Goal: Transaction & Acquisition: Purchase product/service

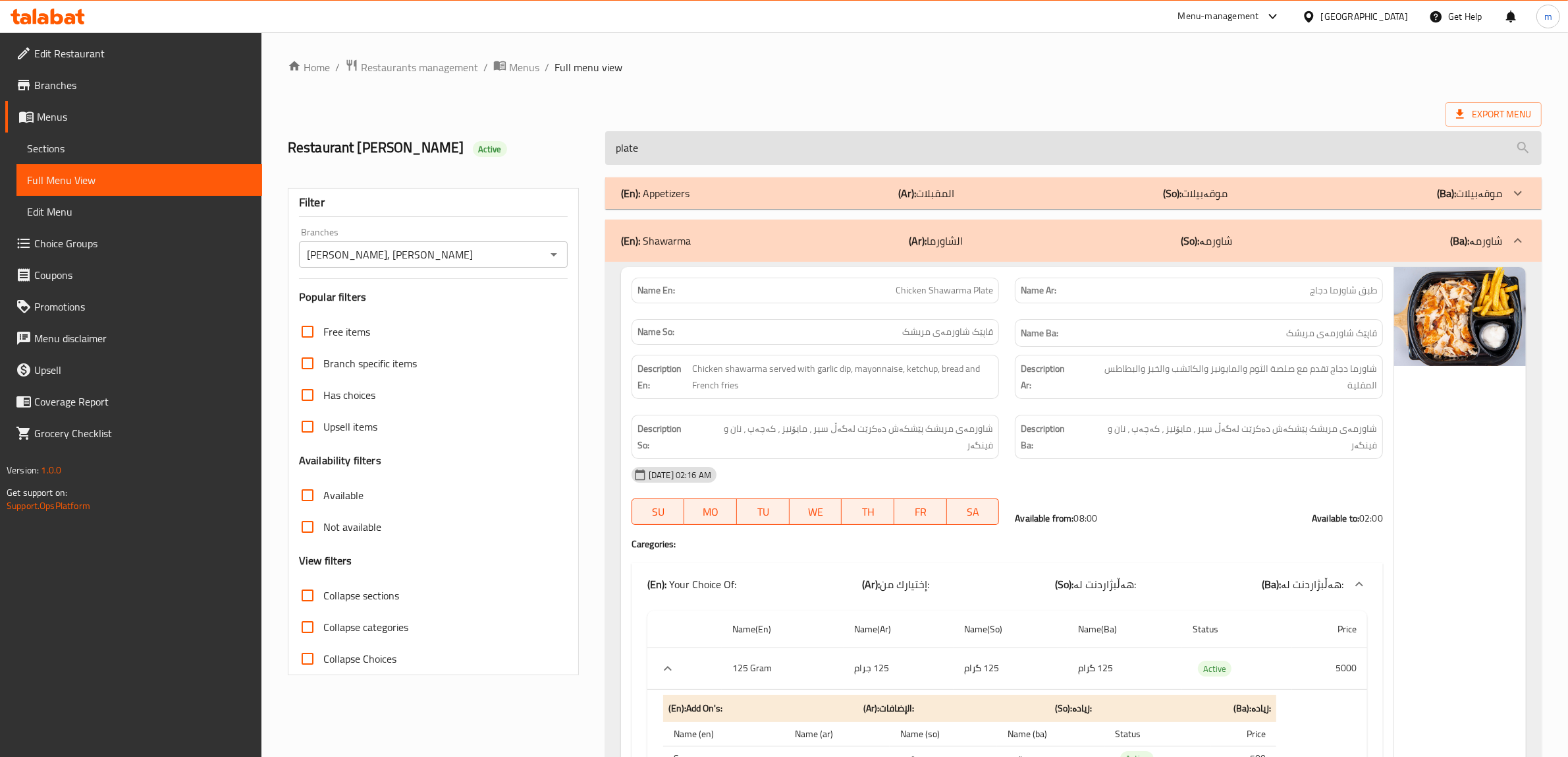
click at [723, 145] on input "plate" at bounding box center [1074, 148] width 937 height 34
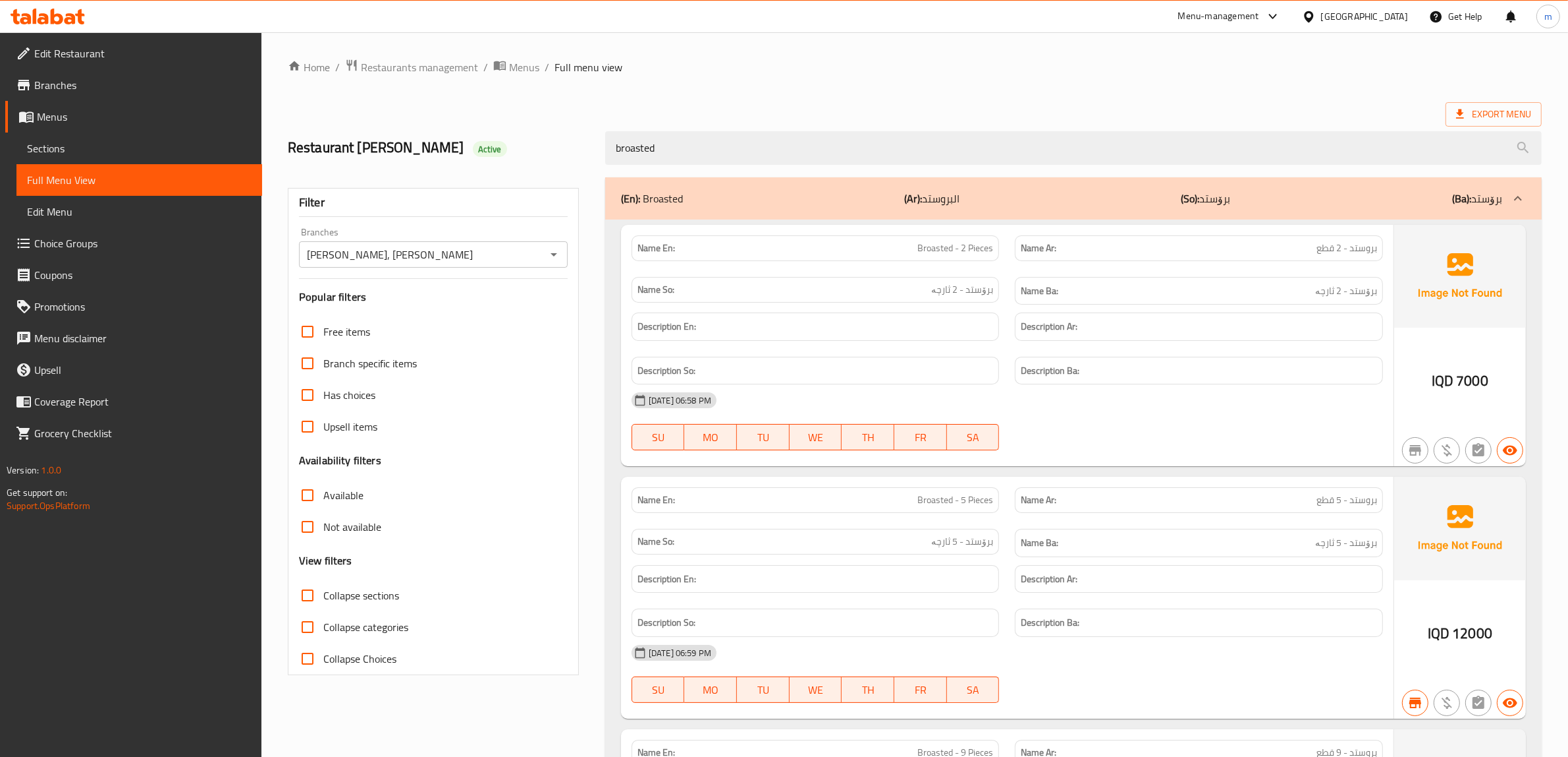
click at [969, 254] on span "Broasted - 2 Pieces" at bounding box center [955, 248] width 76 height 14
copy span "Broasted - 2 Pieces"
click at [966, 493] on span "Broasted - 5 Pieces" at bounding box center [955, 499] width 76 height 14
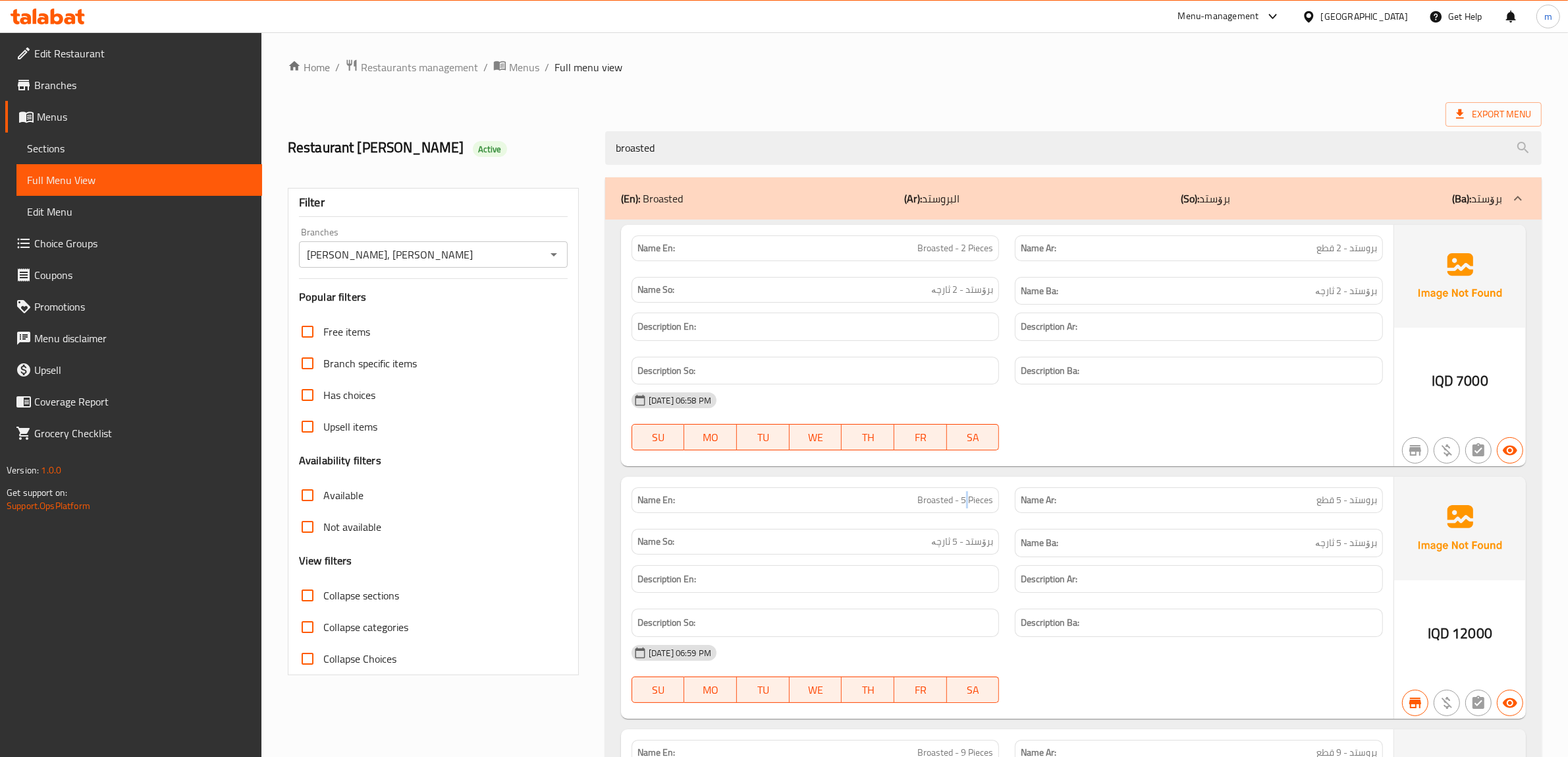
click at [966, 493] on span "Broasted - 5 Pieces" at bounding box center [955, 499] width 76 height 14
copy span "Broasted - 5 Pieces"
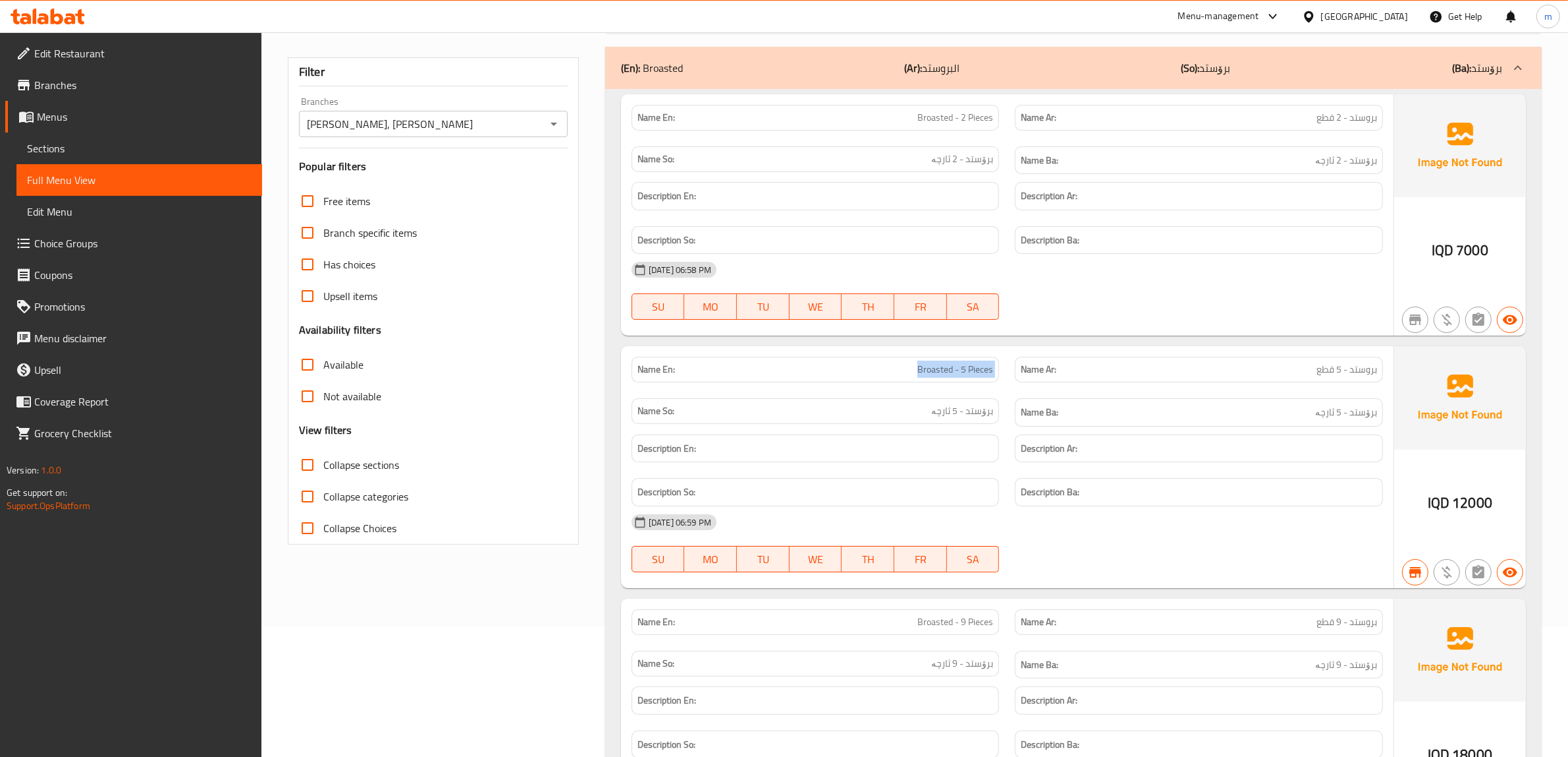
scroll to position [412, 0]
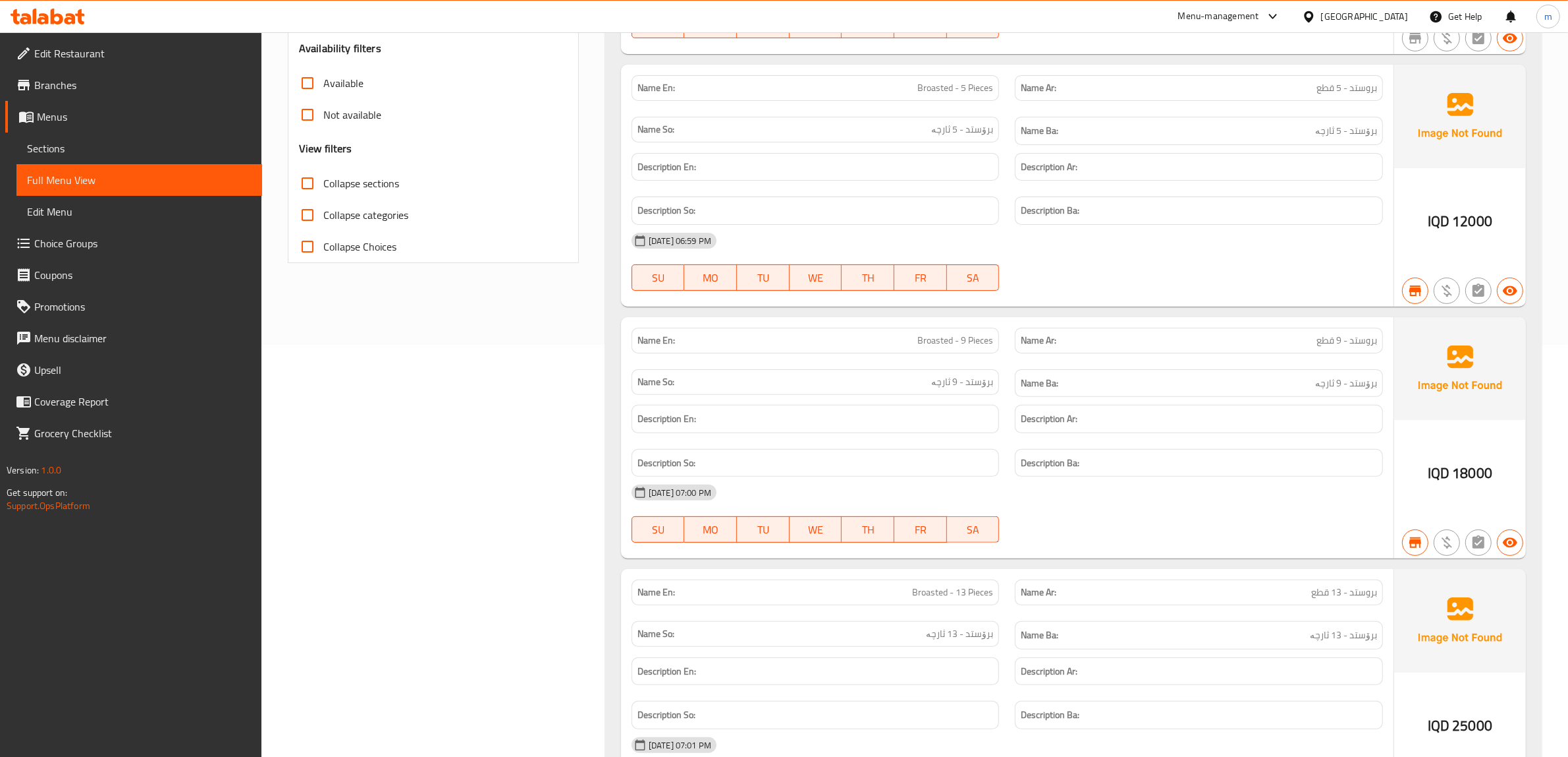
click at [953, 340] on span "Broasted - 9 Pieces" at bounding box center [955, 340] width 76 height 14
copy span "Broasted - 9 Pieces"
click at [950, 591] on span "Broasted - 13 Pieces" at bounding box center [953, 591] width 81 height 14
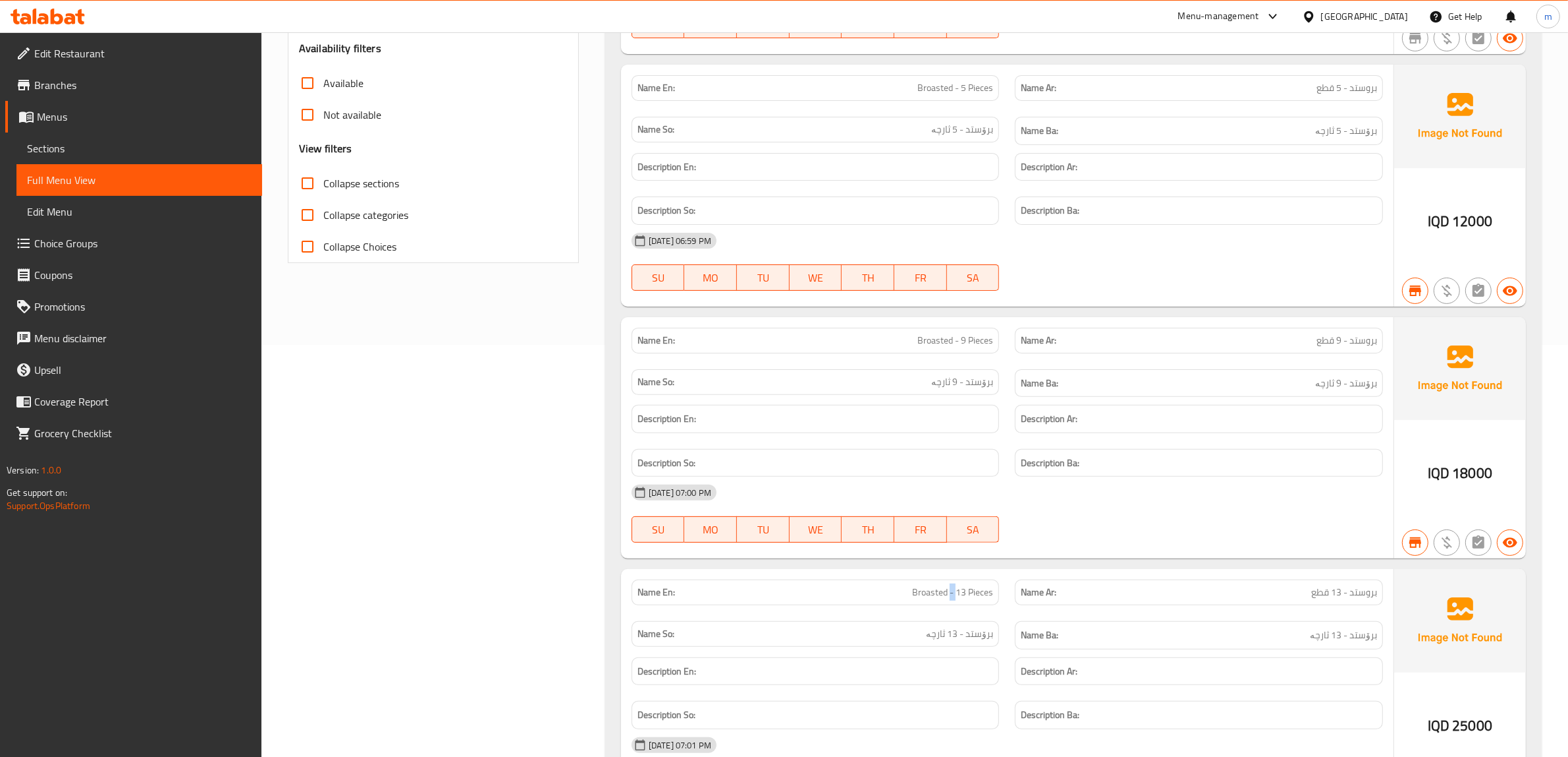
click at [950, 591] on span "Broasted - 13 Pieces" at bounding box center [953, 591] width 81 height 14
copy span "Broasted - 13 Pieces"
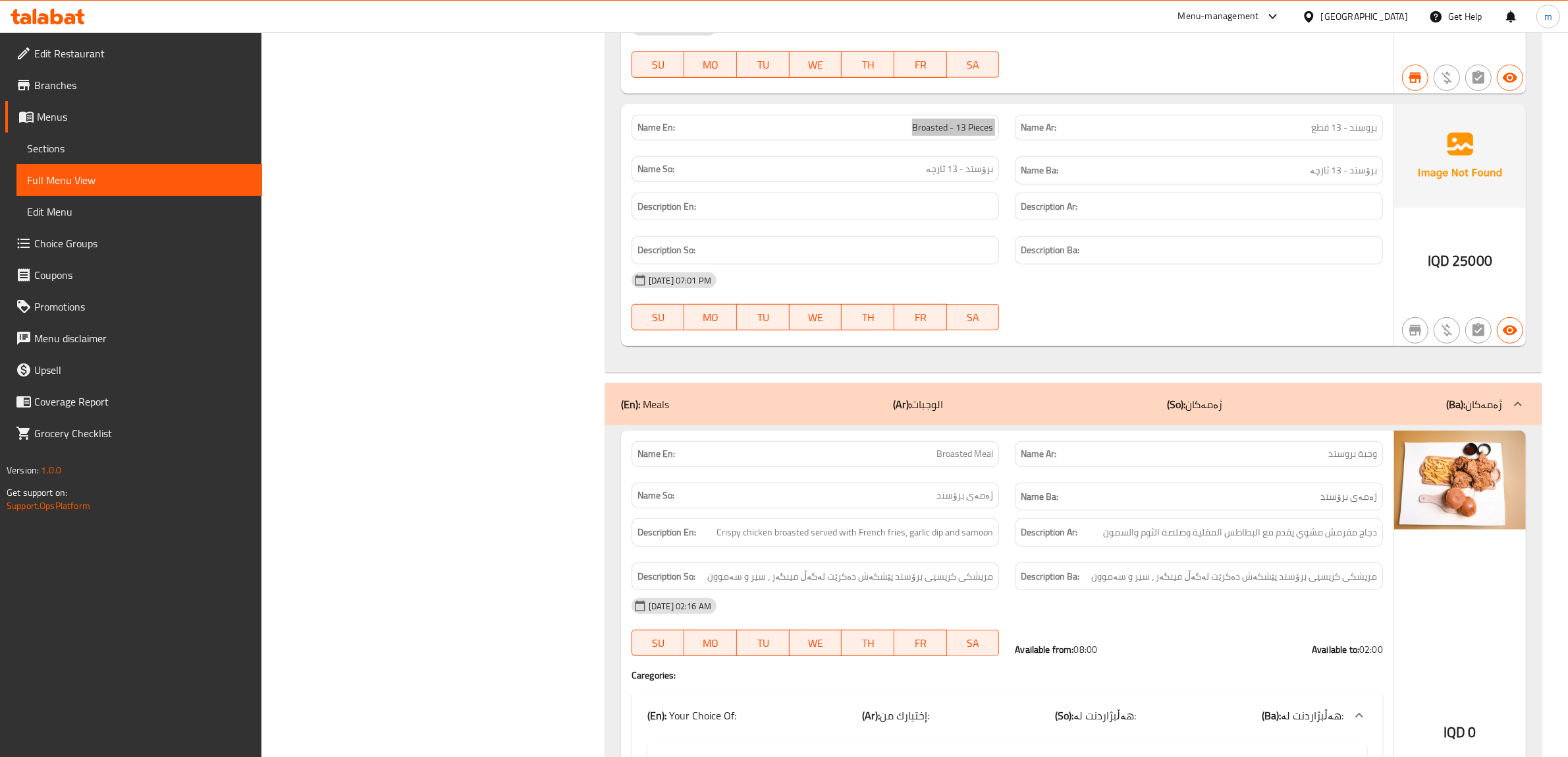
scroll to position [961, 0]
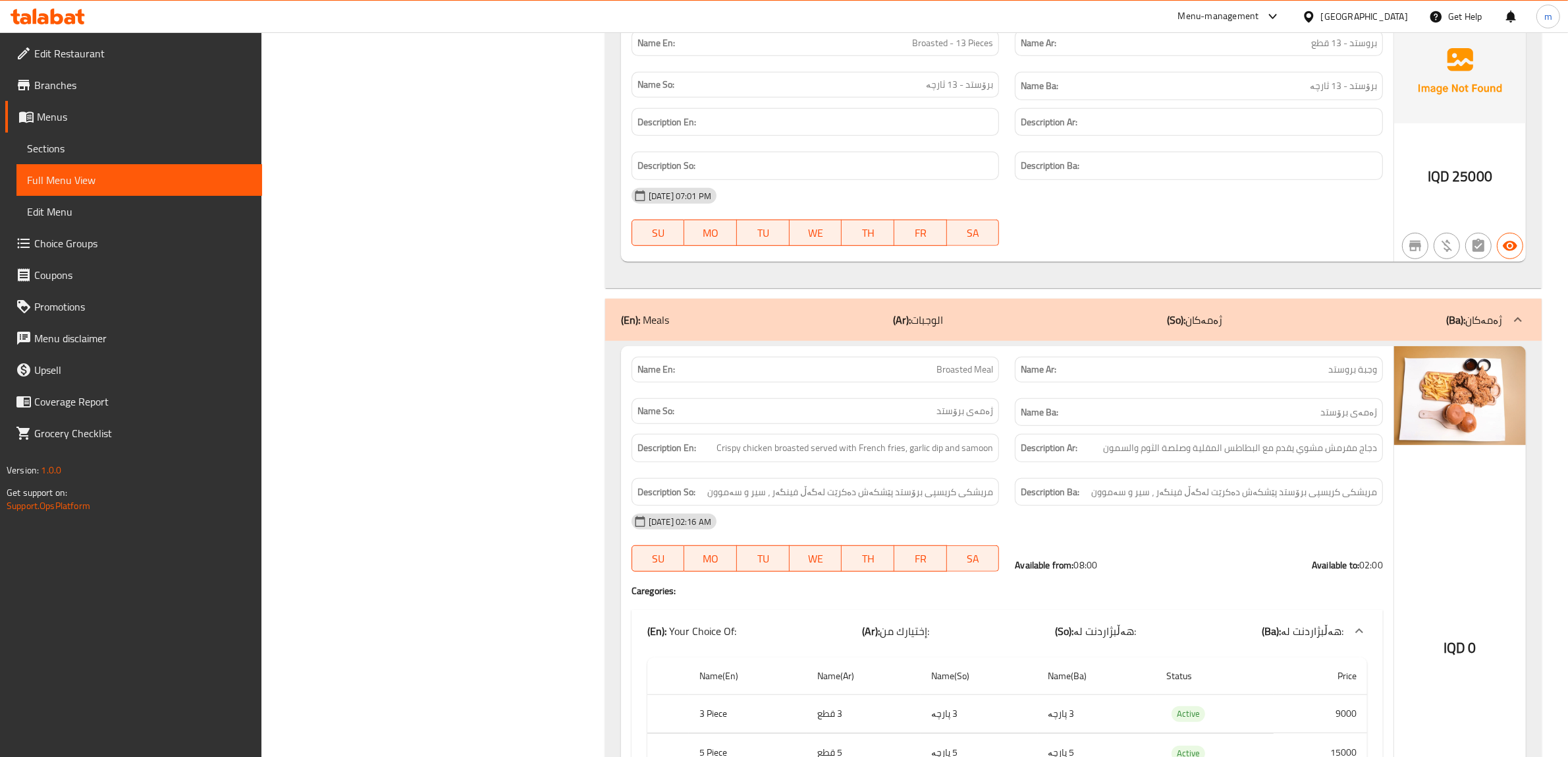
copy span "Broasted Meal"
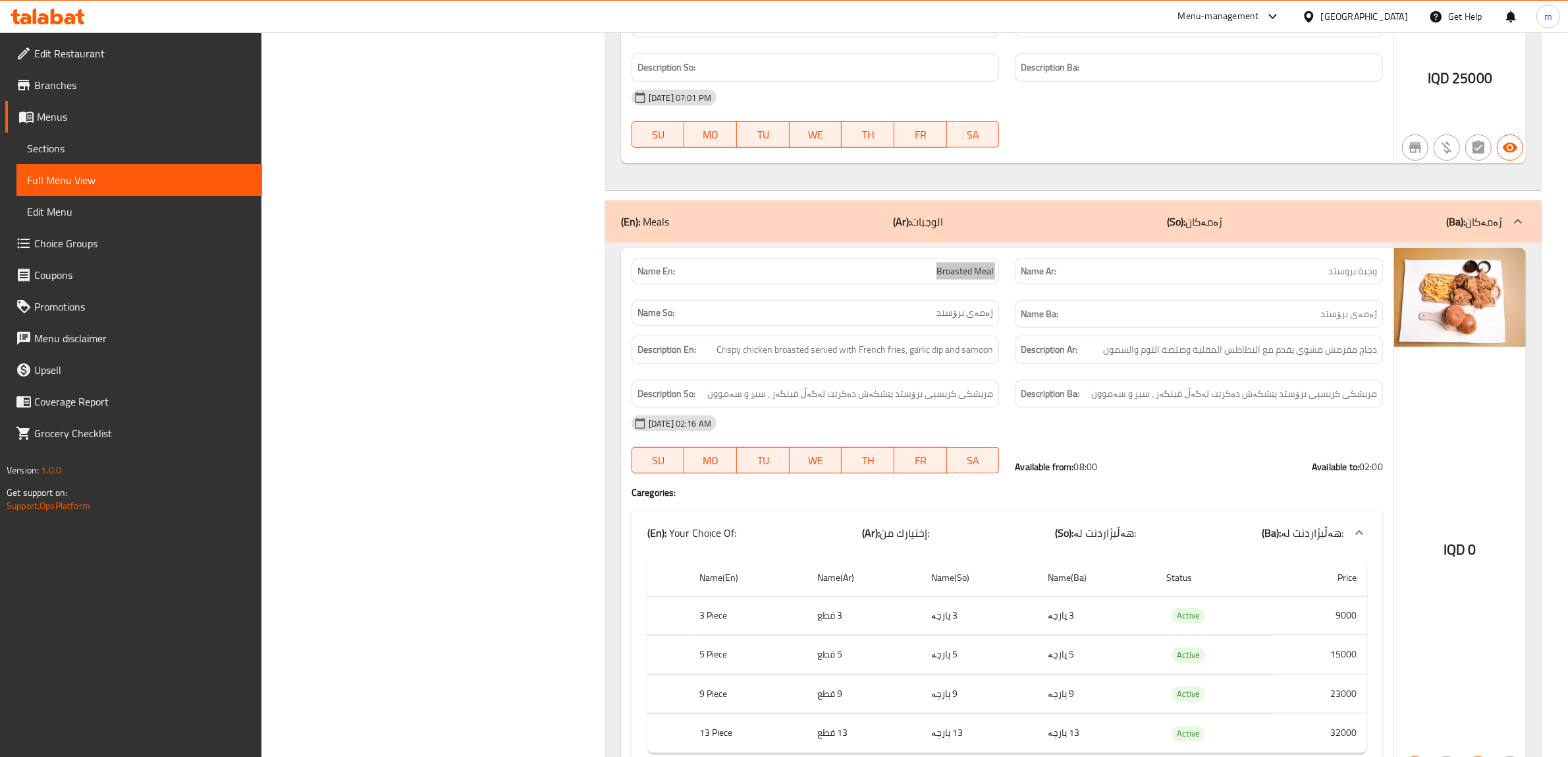
scroll to position [1148, 0]
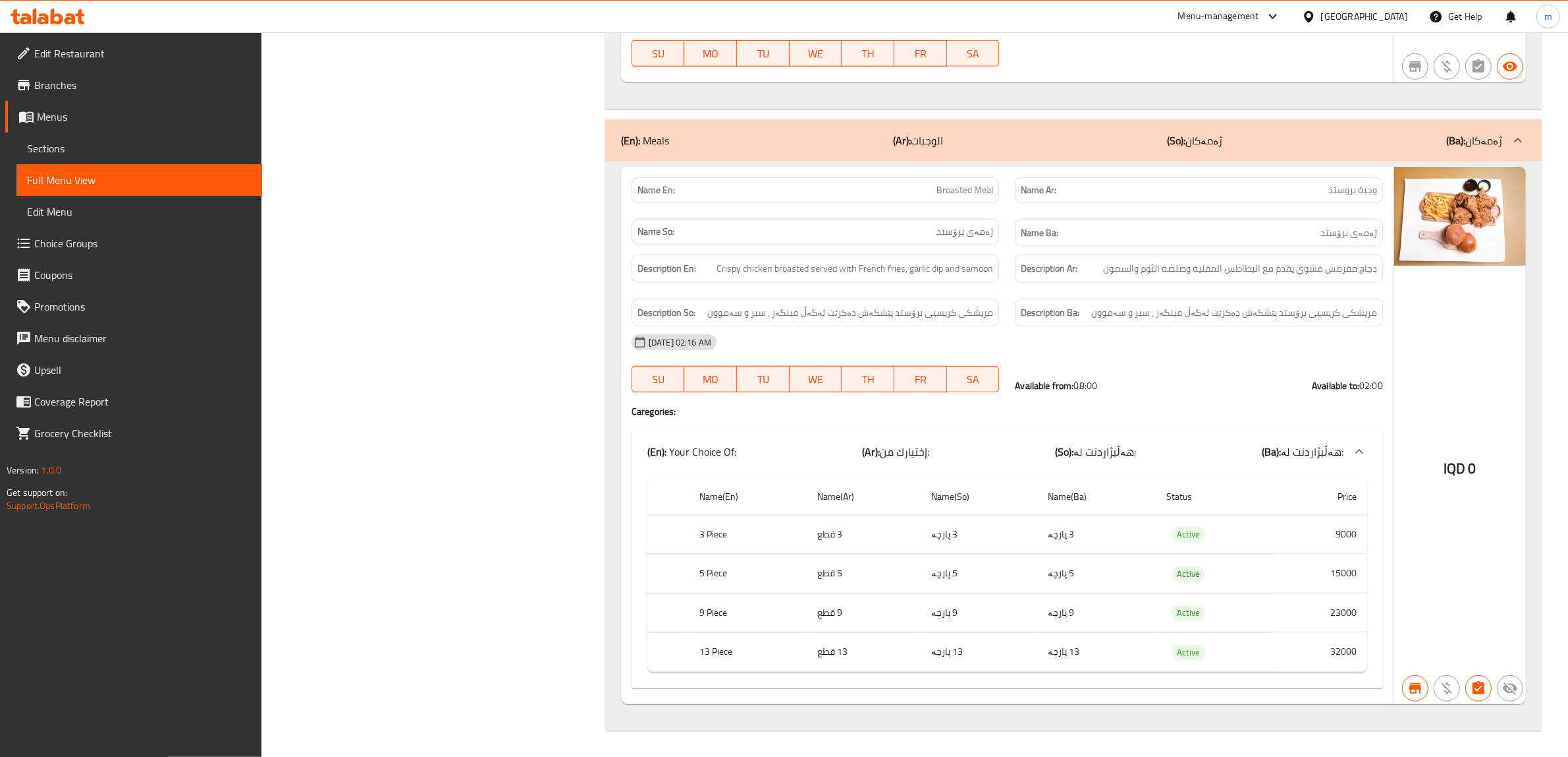
click at [723, 529] on th "3 Piece" at bounding box center [748, 534] width 118 height 39
copy th "3 Piece"
click at [715, 574] on th "5 Piece" at bounding box center [748, 574] width 118 height 39
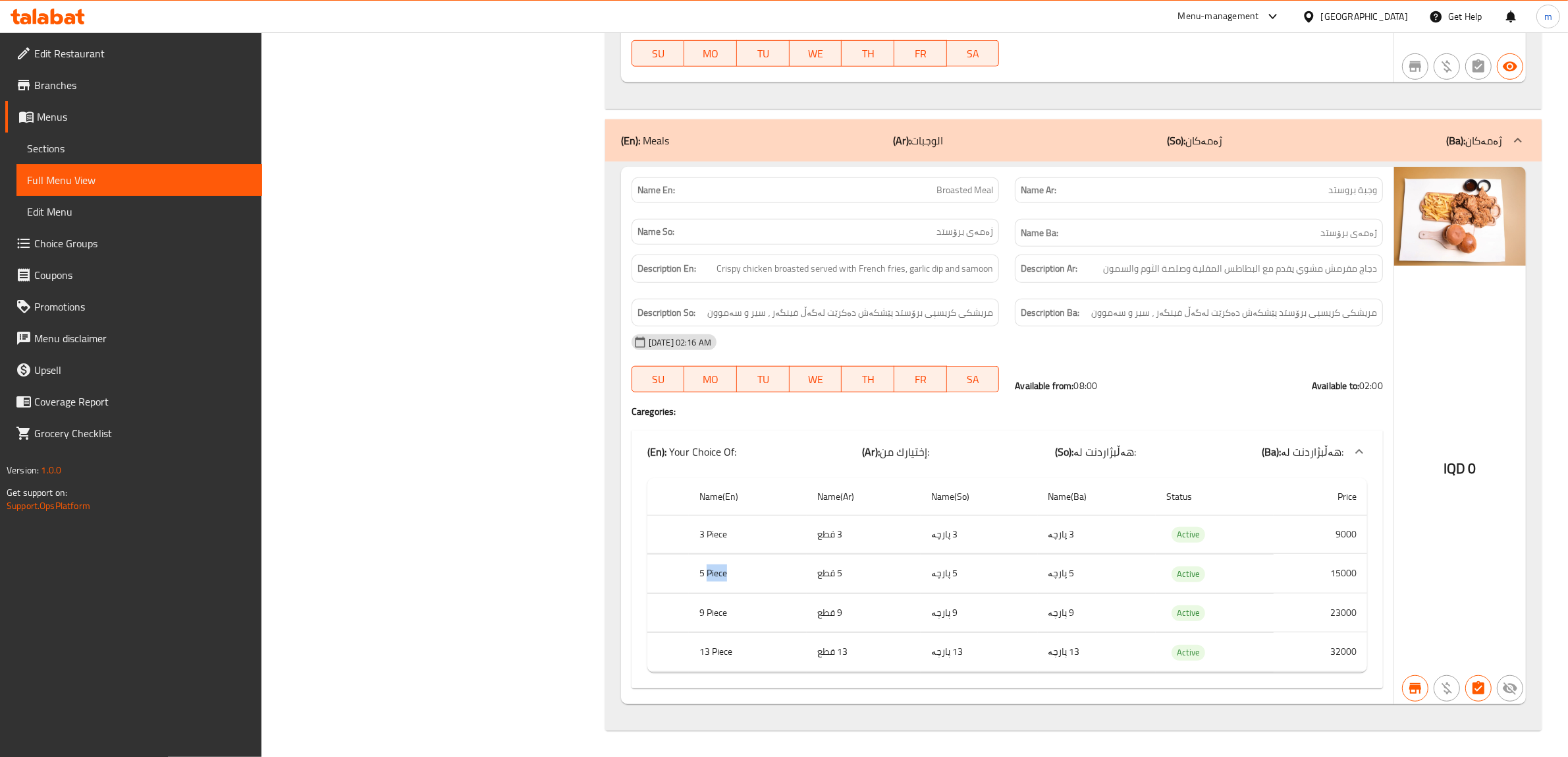
click at [715, 574] on th "5 Piece" at bounding box center [748, 574] width 118 height 39
copy th "5 Piece"
click at [719, 608] on th "9 Piece" at bounding box center [748, 612] width 118 height 39
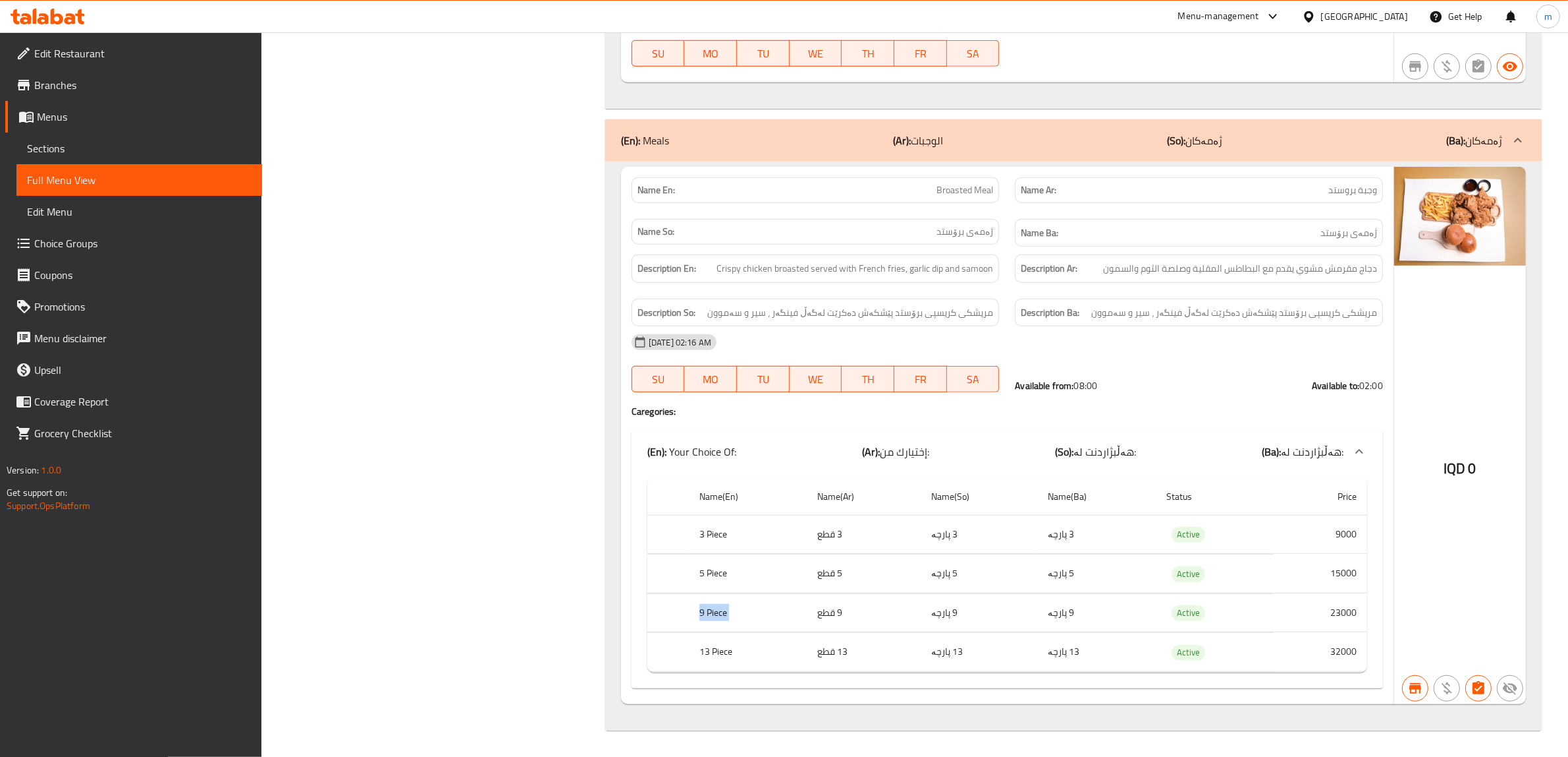
click at [719, 608] on th "9 Piece" at bounding box center [748, 612] width 118 height 39
copy th "9 Piece"
click at [727, 654] on th "13 Piece" at bounding box center [748, 652] width 118 height 39
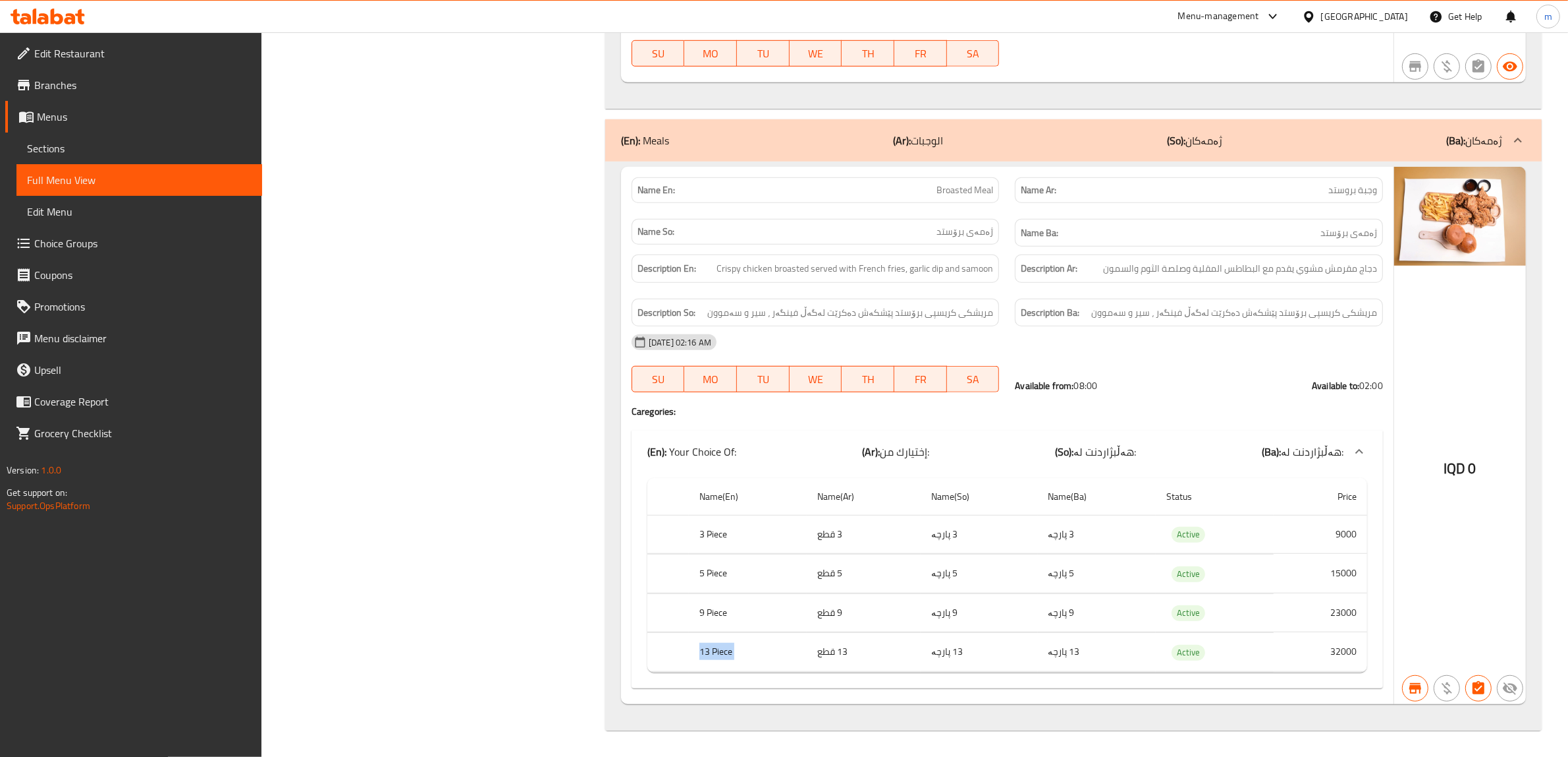
copy th "13 Piece"
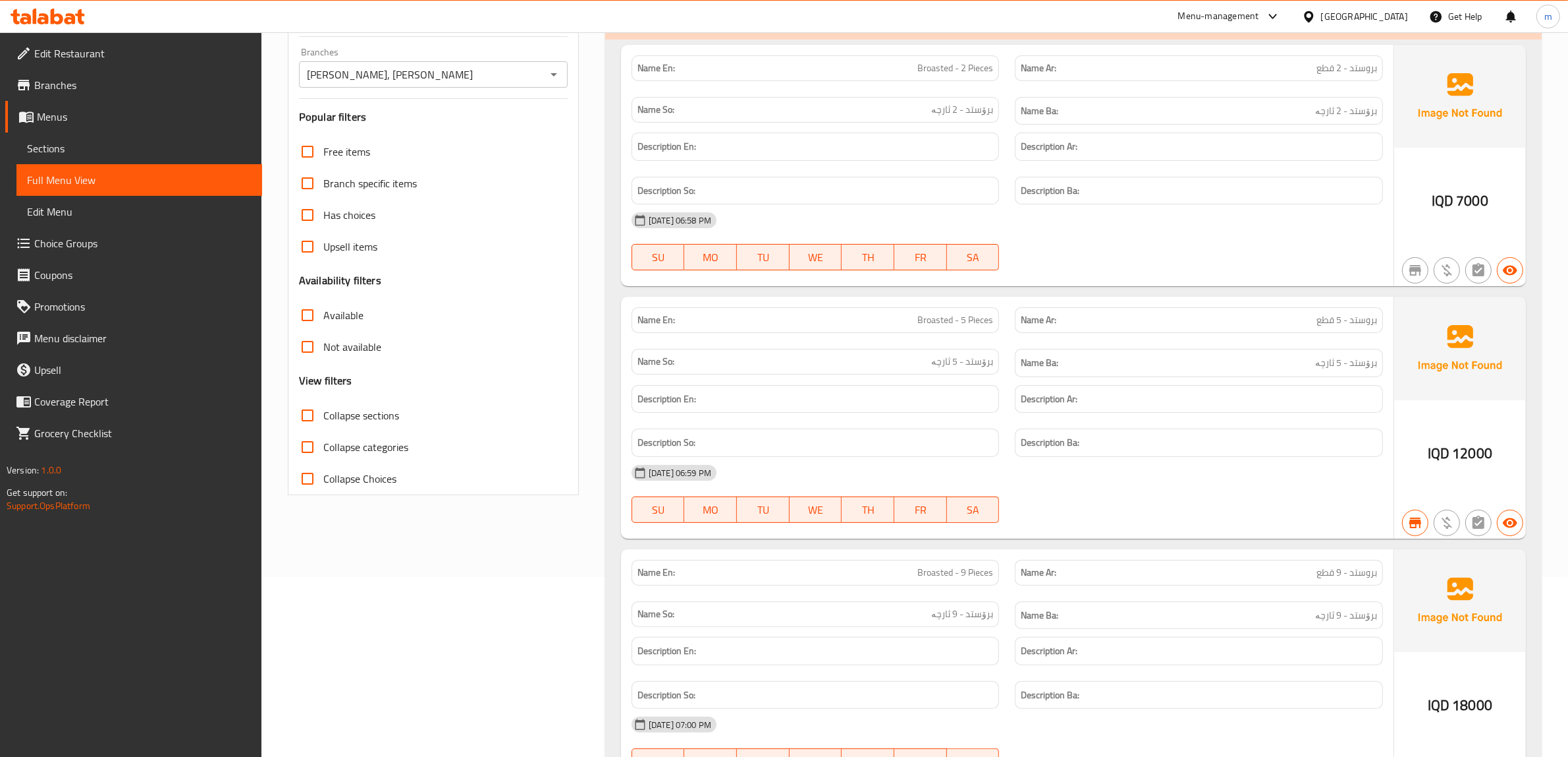
scroll to position [0, 0]
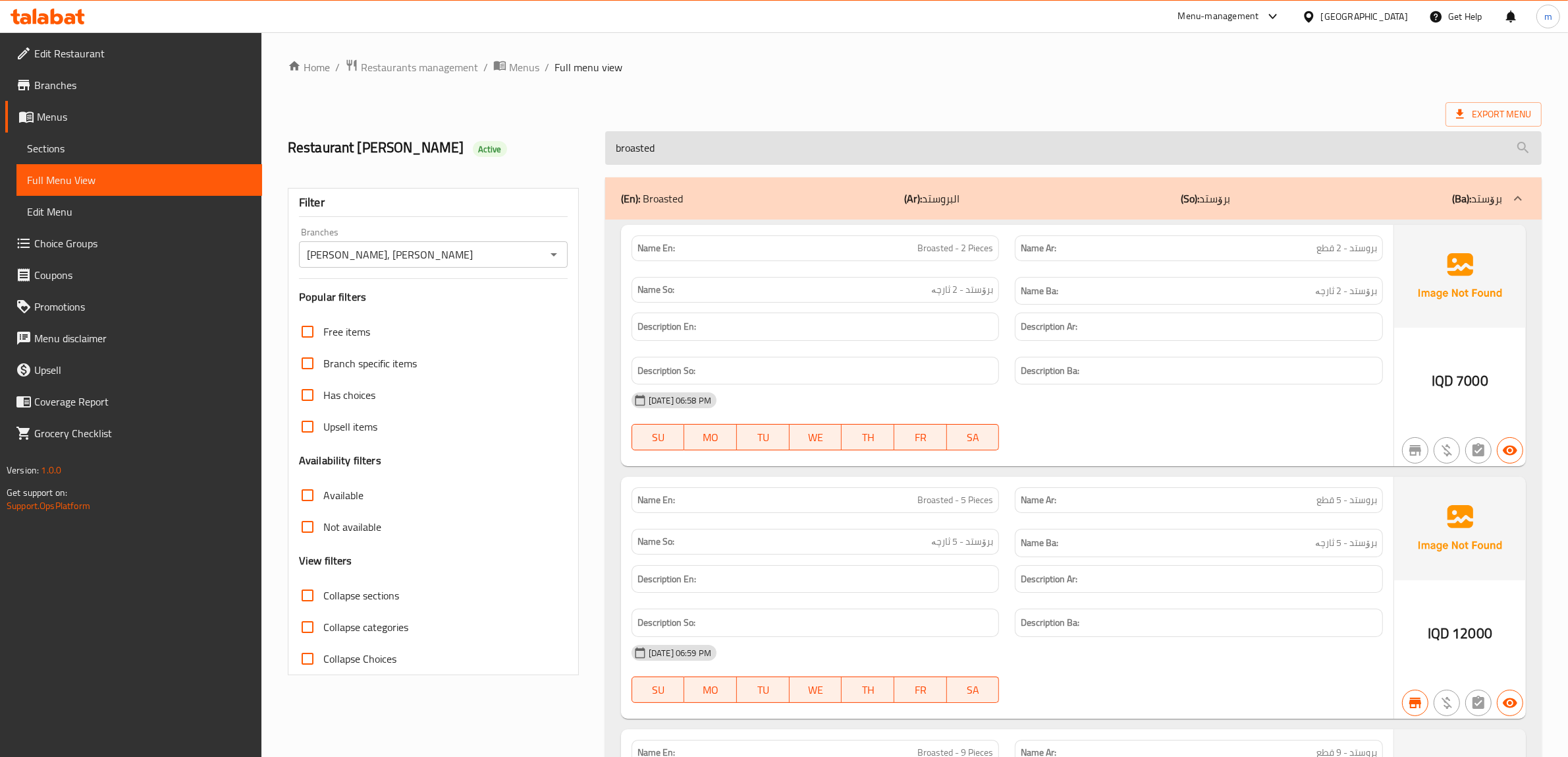
click at [653, 152] on input "broasted" at bounding box center [1074, 148] width 937 height 34
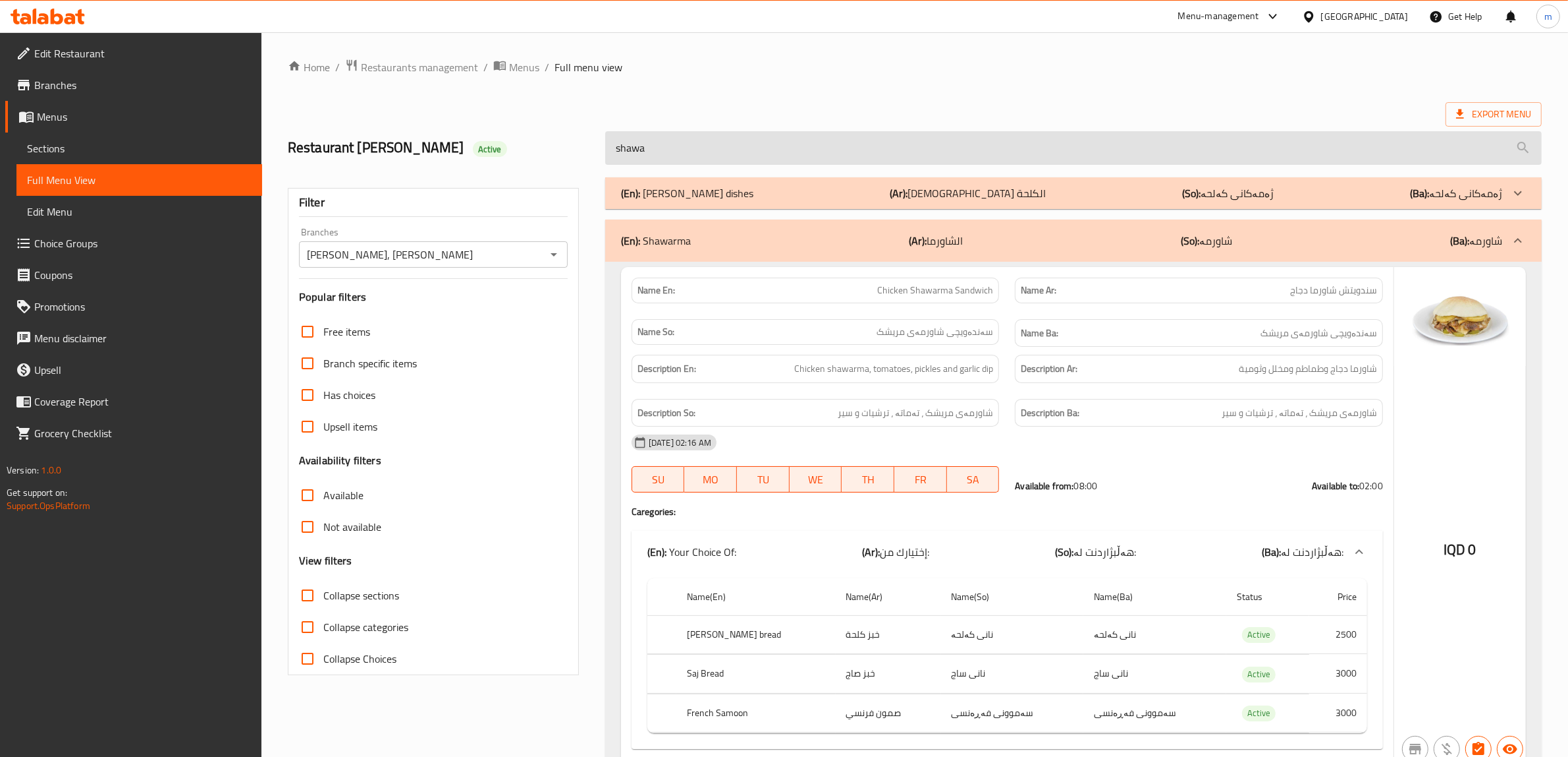
click at [660, 140] on input "shawa" at bounding box center [1074, 148] width 937 height 34
click at [657, 140] on input "shawa" at bounding box center [1074, 148] width 937 height 34
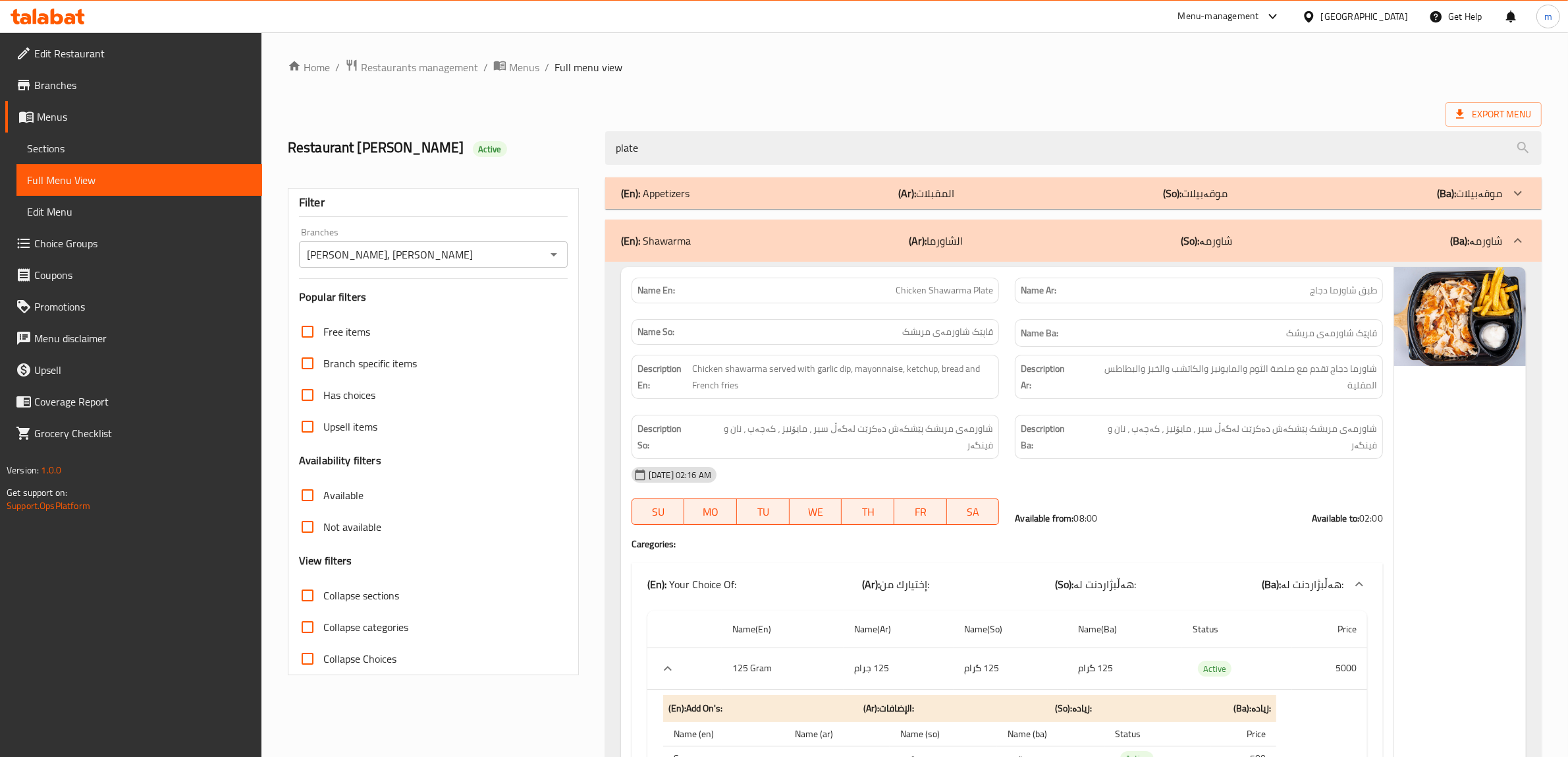
type input "plate"
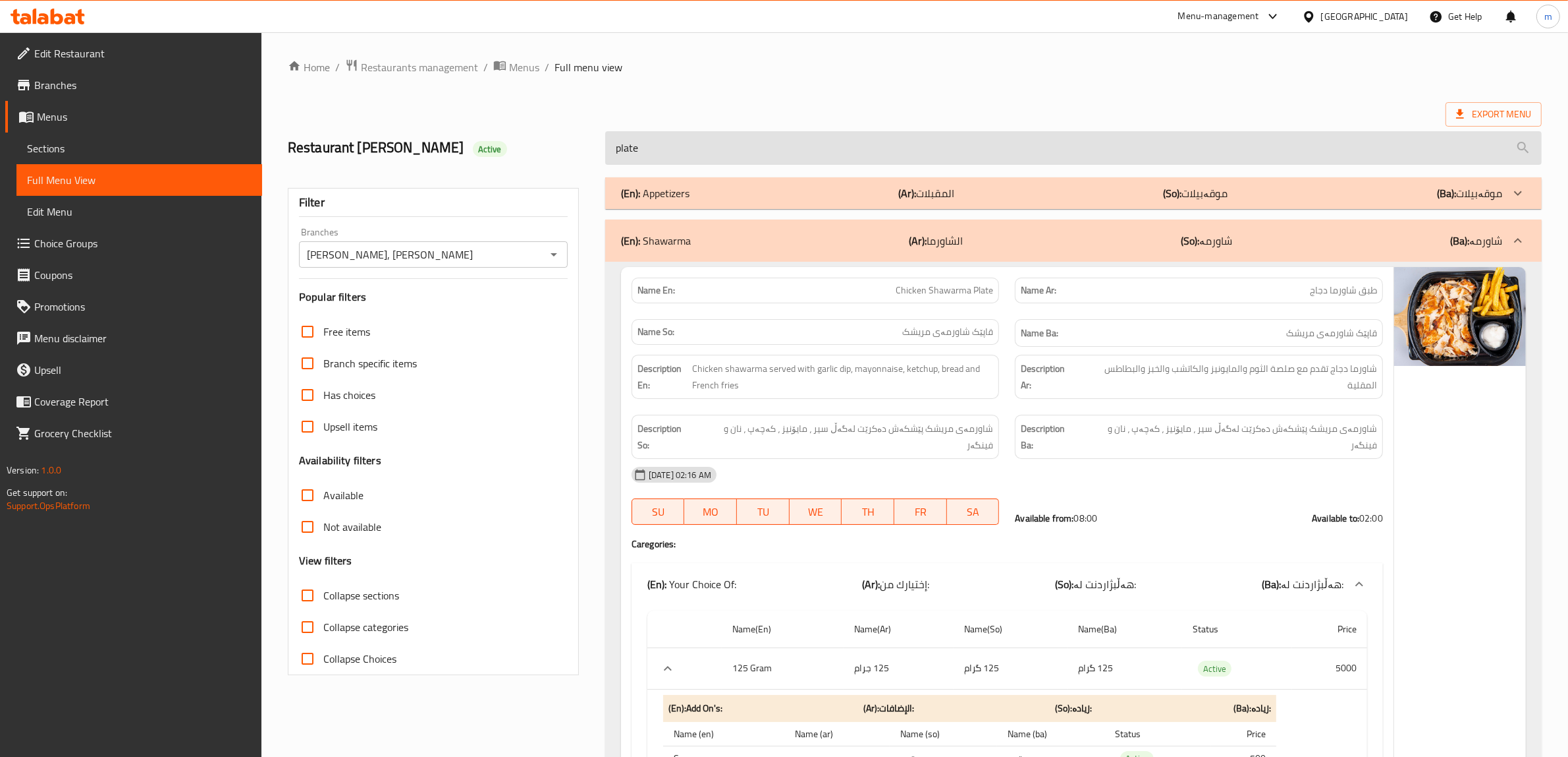
click at [732, 150] on input "plate" at bounding box center [1074, 148] width 937 height 34
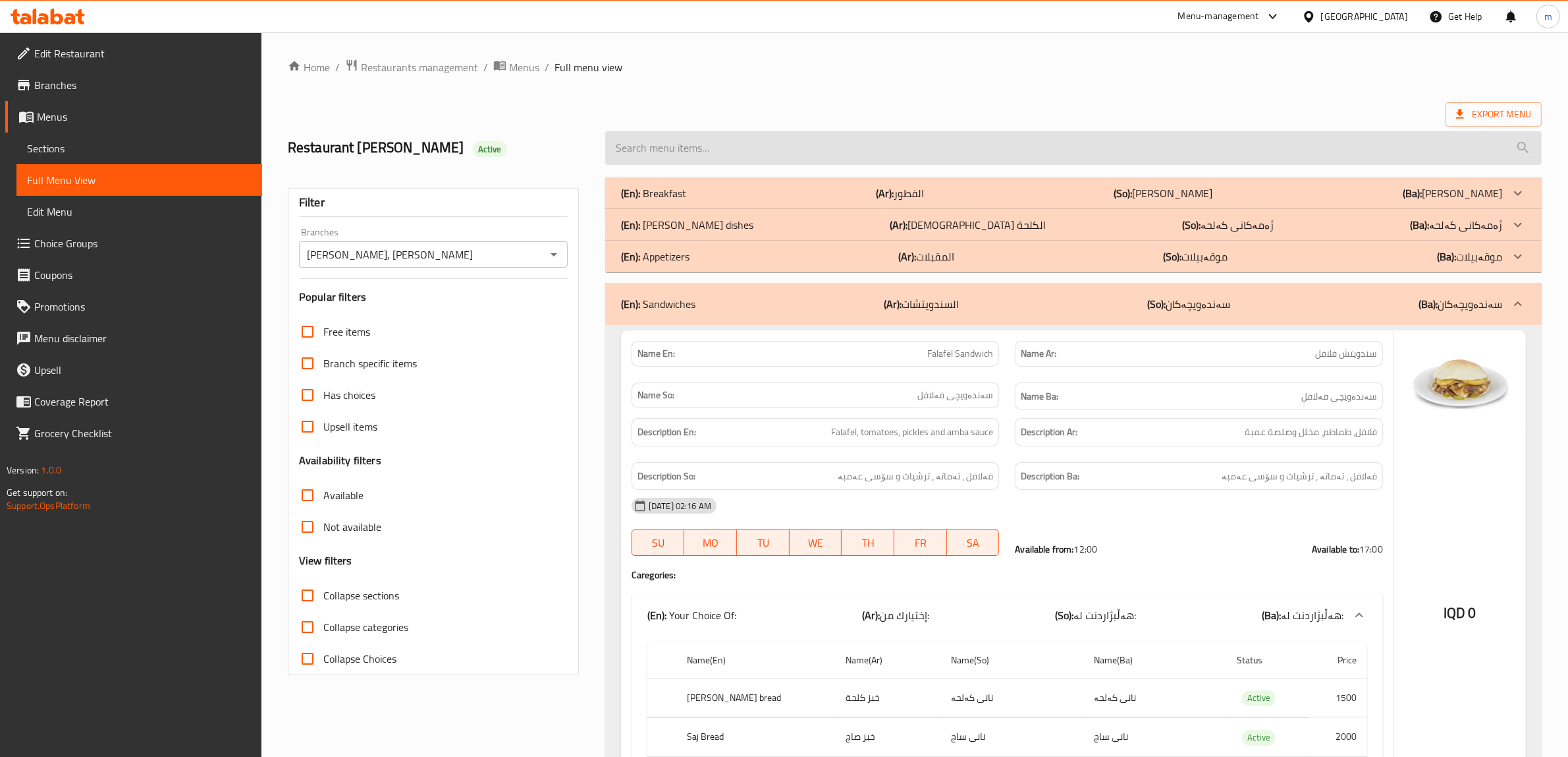
click at [723, 149] on input "search" at bounding box center [1074, 148] width 937 height 34
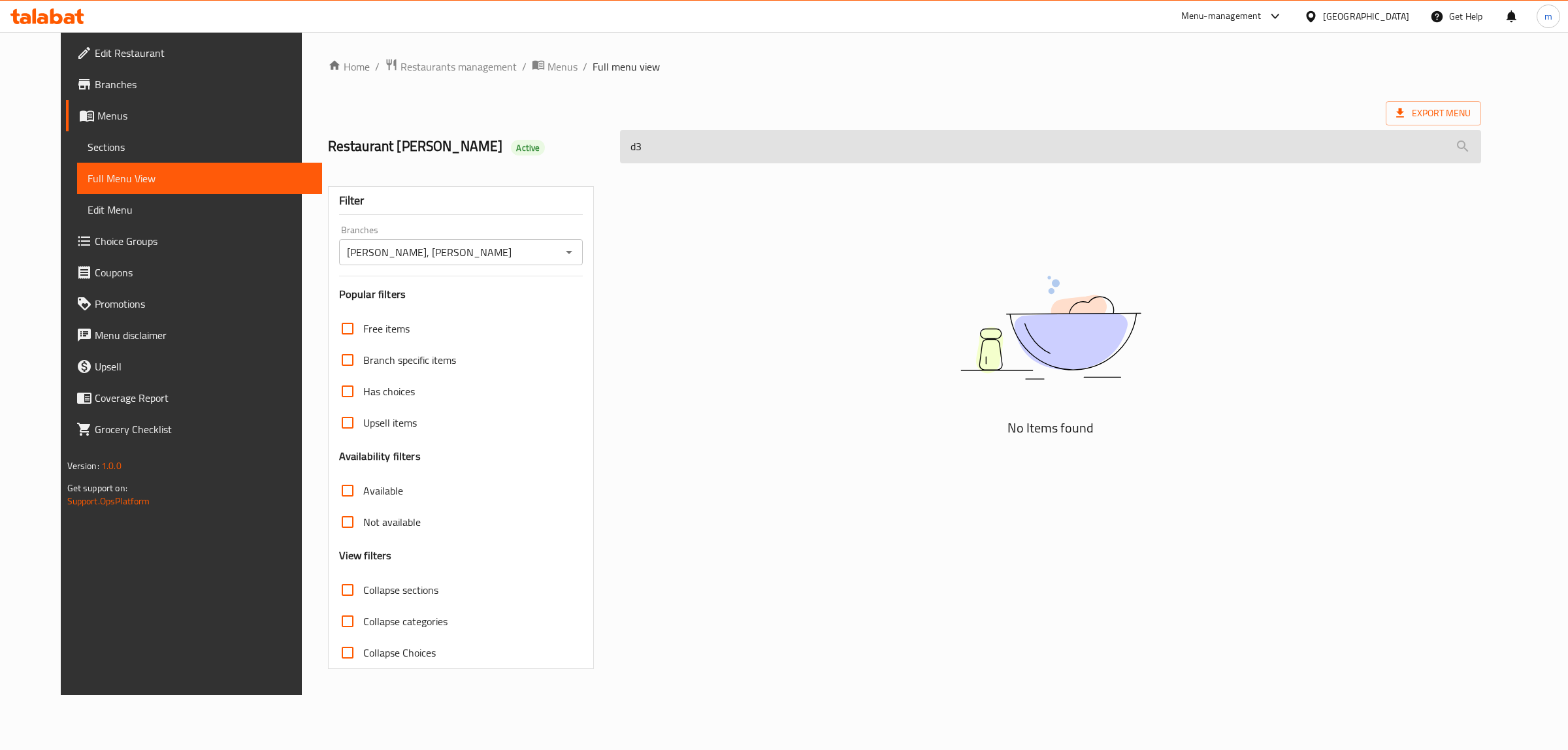
type input "d"
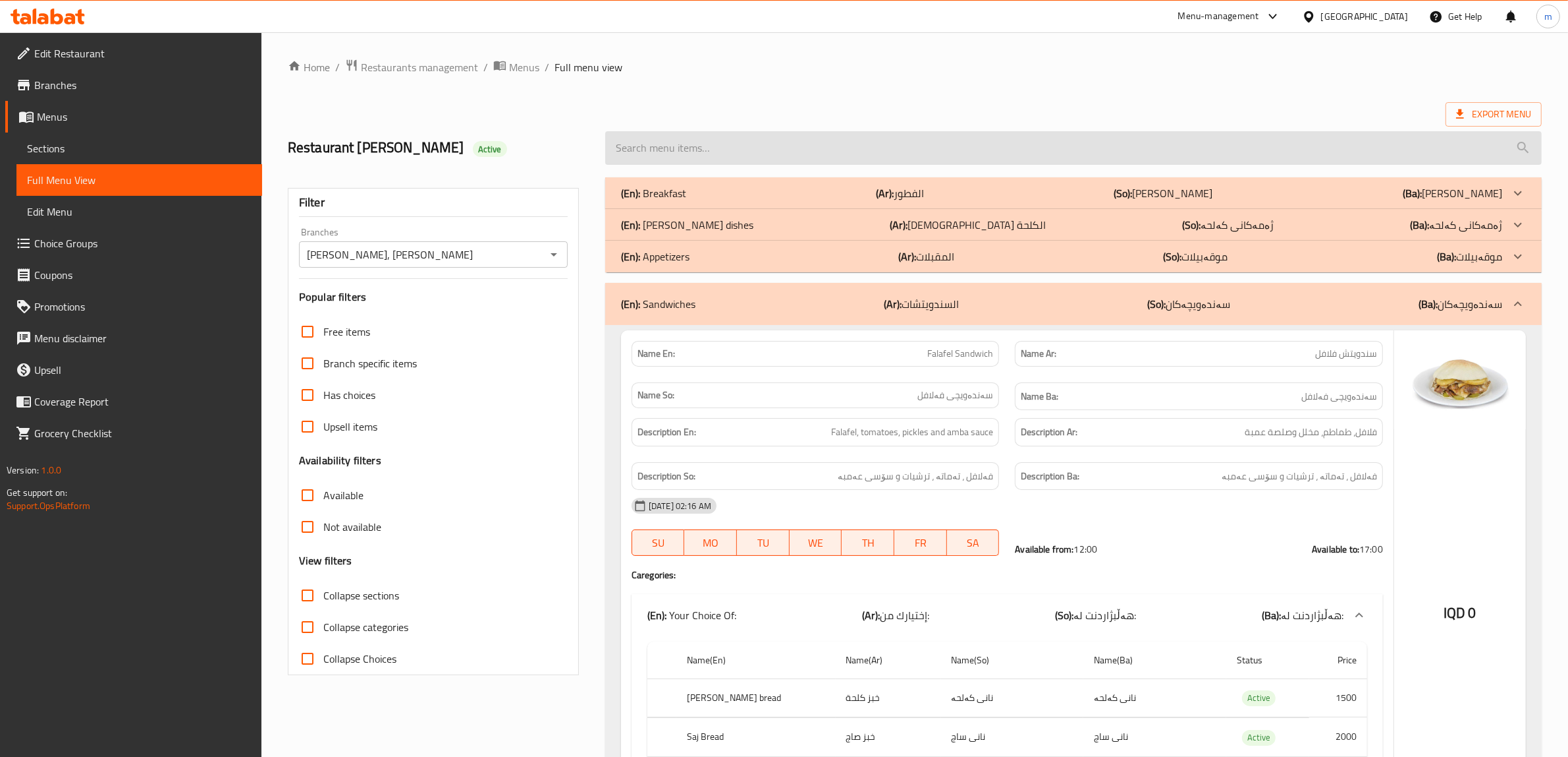
click at [719, 149] on input "search" at bounding box center [1074, 148] width 937 height 34
